Goal: Find specific page/section: Find specific page/section

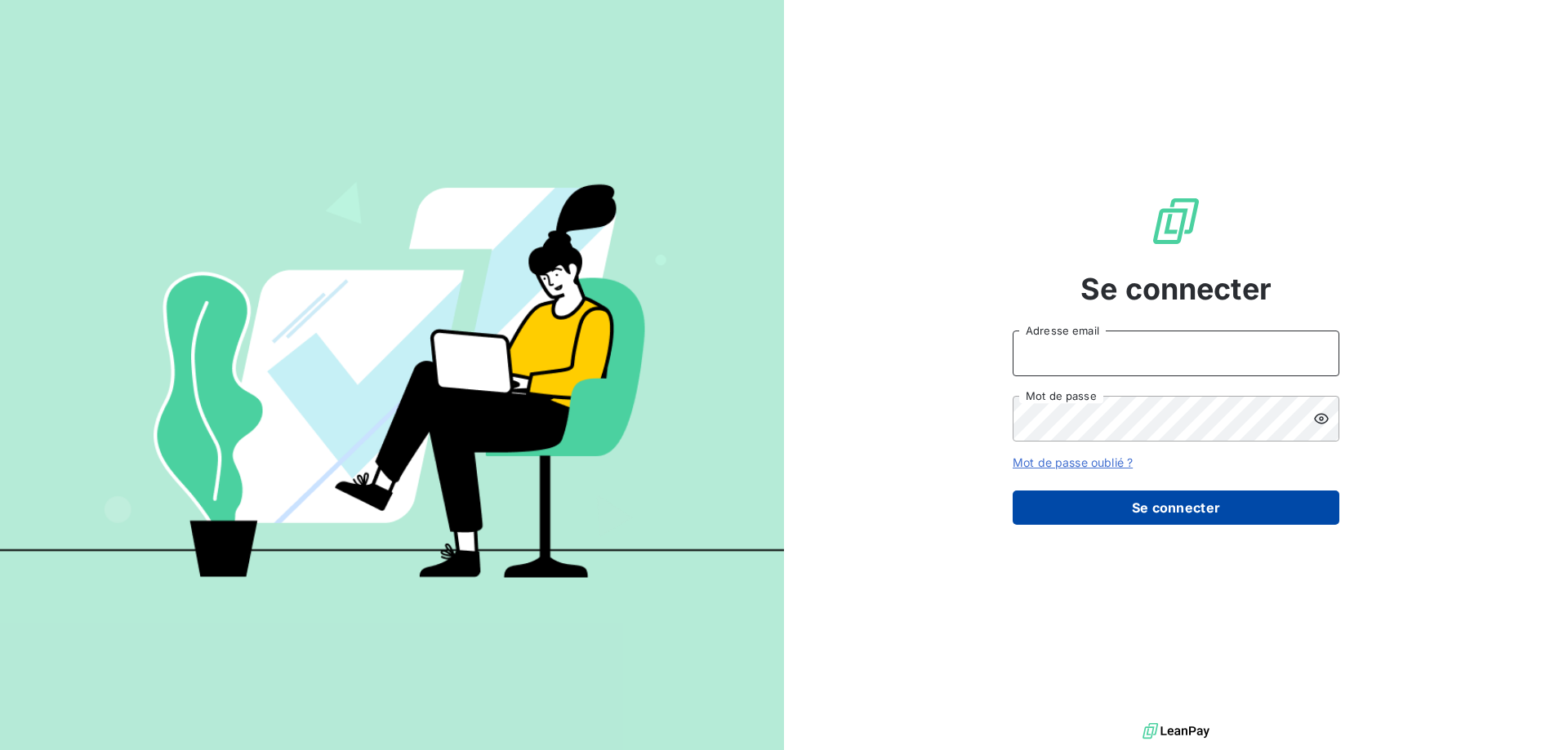
type input "[EMAIL_ADDRESS][PERSON_NAME][DOMAIN_NAME]"
click at [1136, 517] on button "Se connecter" at bounding box center [1176, 508] width 327 height 34
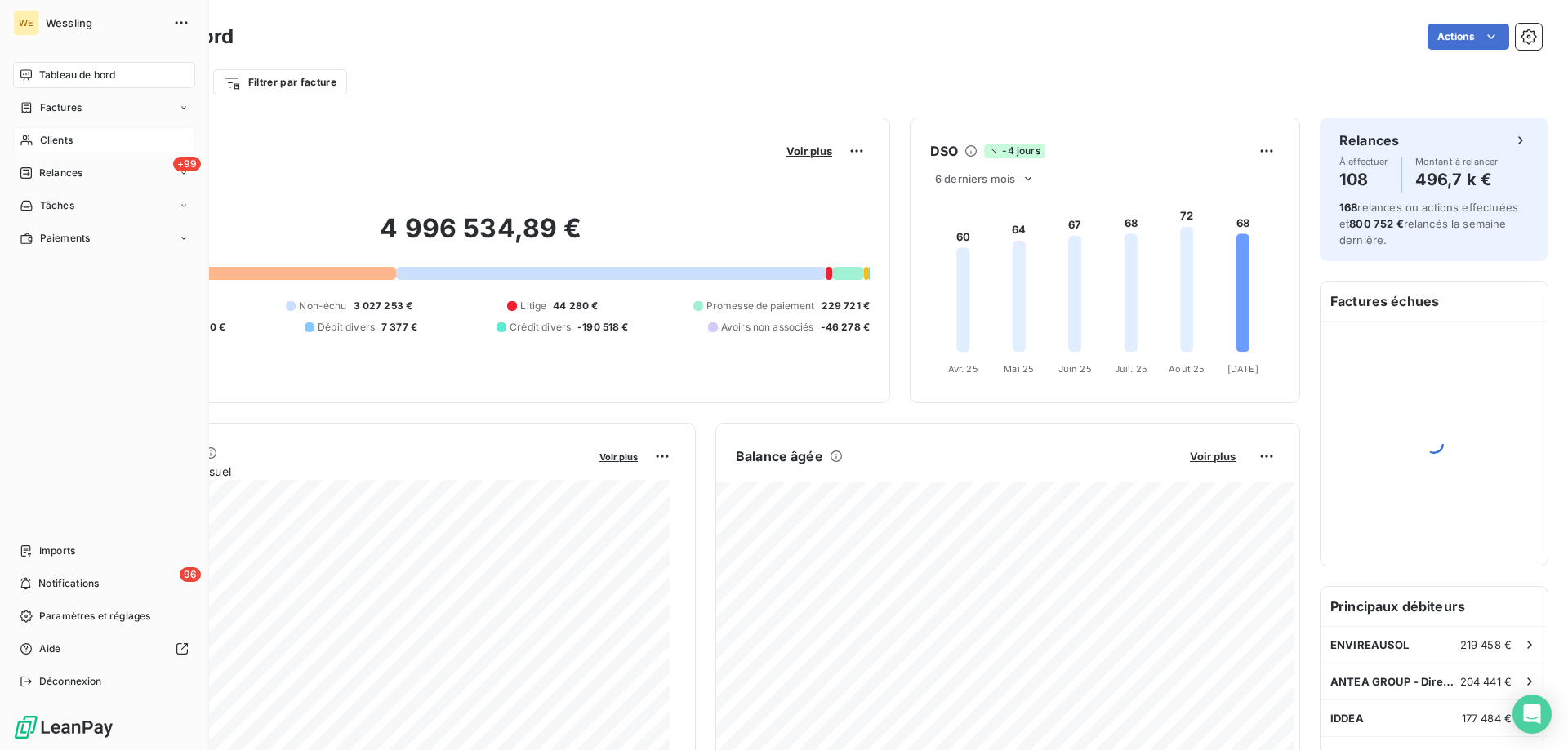
click at [64, 140] on span "Clients" at bounding box center [56, 141] width 33 height 15
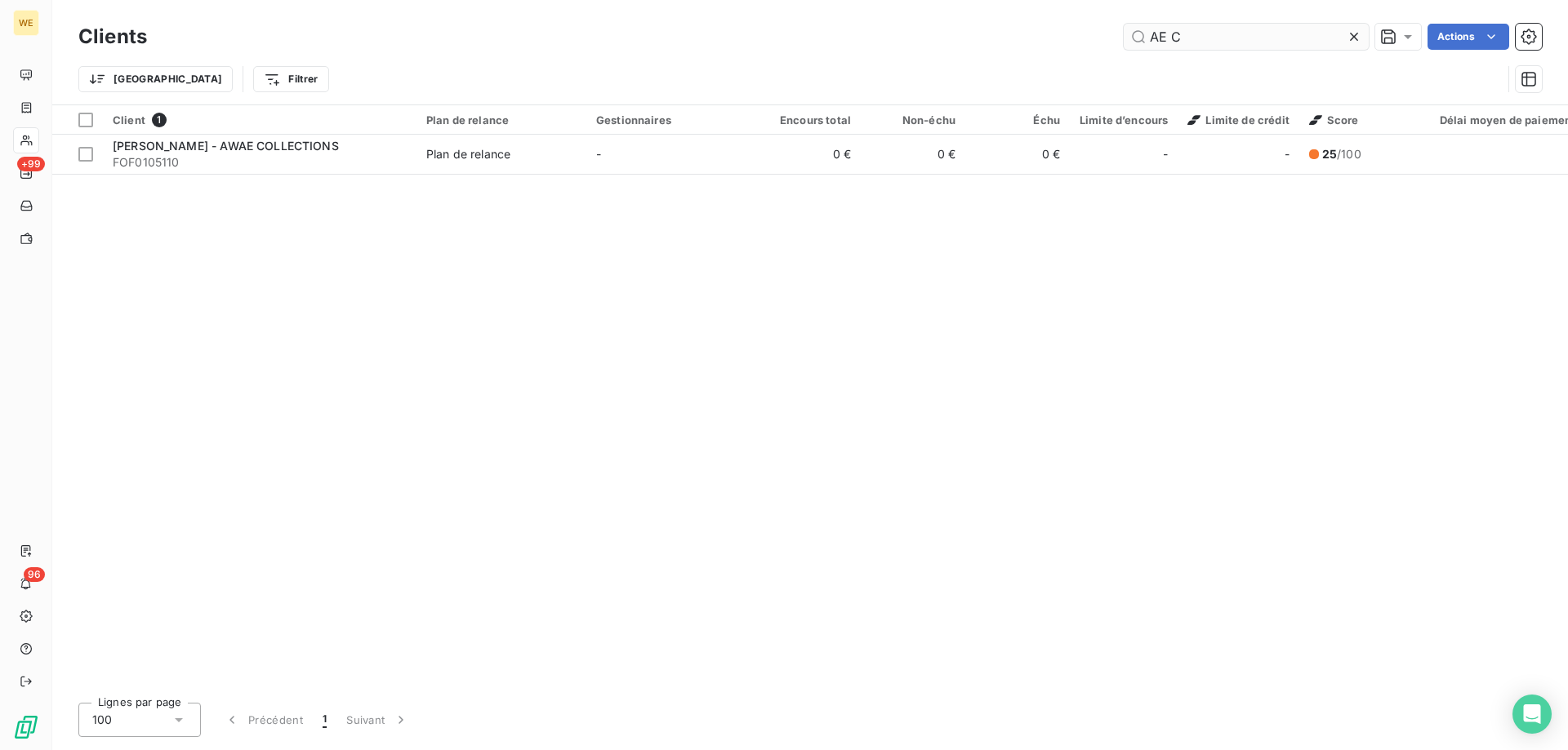
click at [1186, 34] on input "AE C" at bounding box center [1247, 36] width 245 height 26
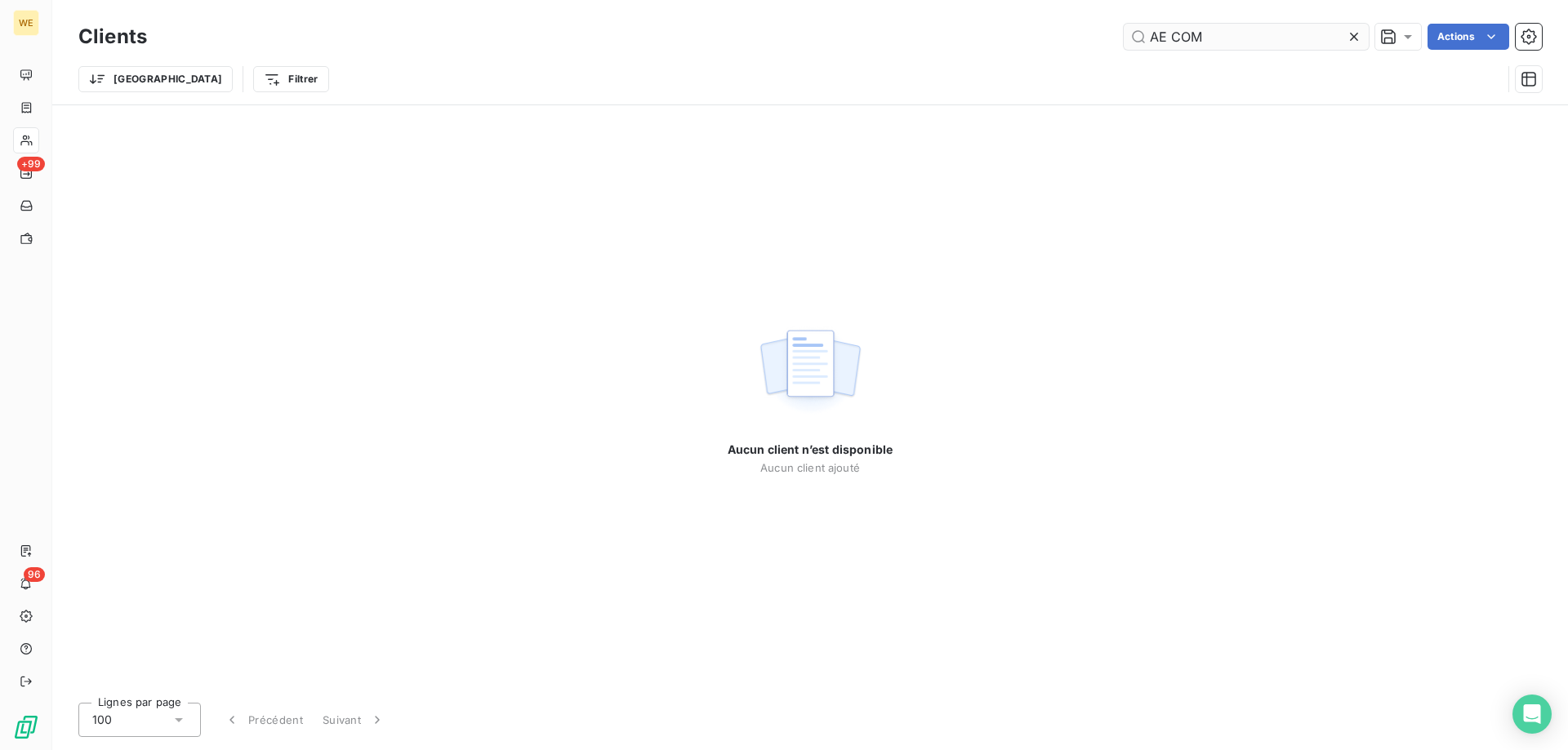
click at [1174, 39] on input "AE COM" at bounding box center [1247, 36] width 245 height 26
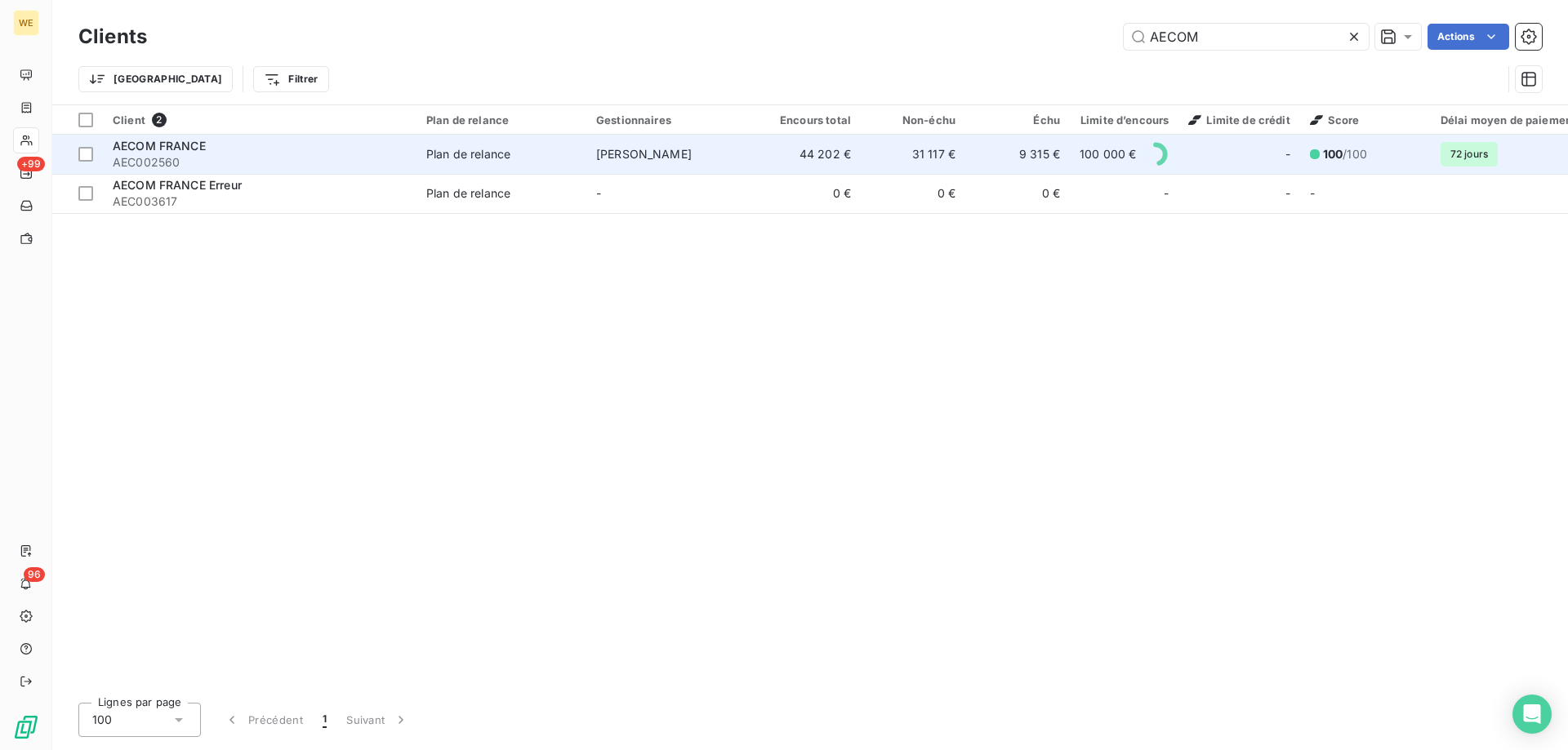
type input "AECOM"
click at [207, 156] on span "AEC002560" at bounding box center [260, 162] width 294 height 16
